Goal: Transaction & Acquisition: Purchase product/service

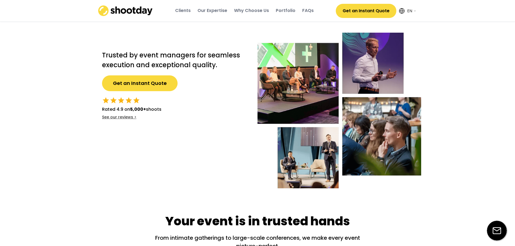
select select ""en""
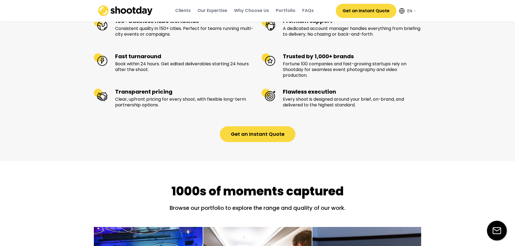
scroll to position [579, 0]
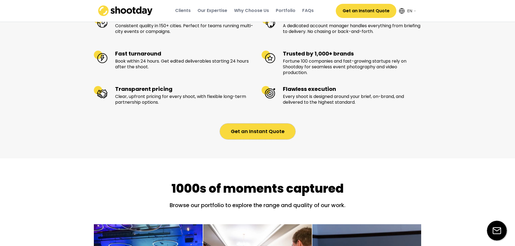
click at [265, 140] on button "Get an Instant Quote" at bounding box center [258, 132] width 76 height 16
